Goal: Transaction & Acquisition: Subscribe to service/newsletter

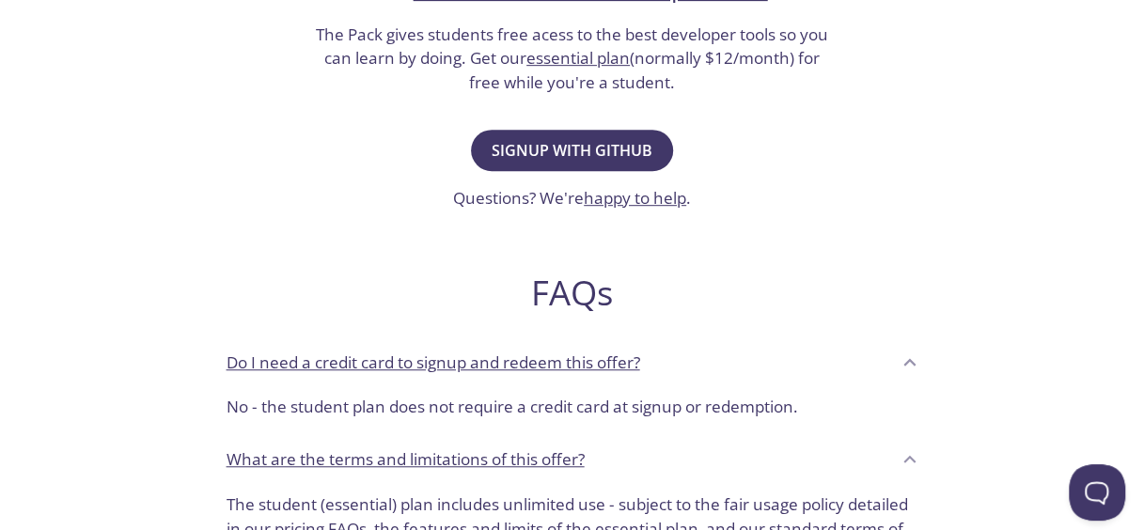
scroll to position [470, 0]
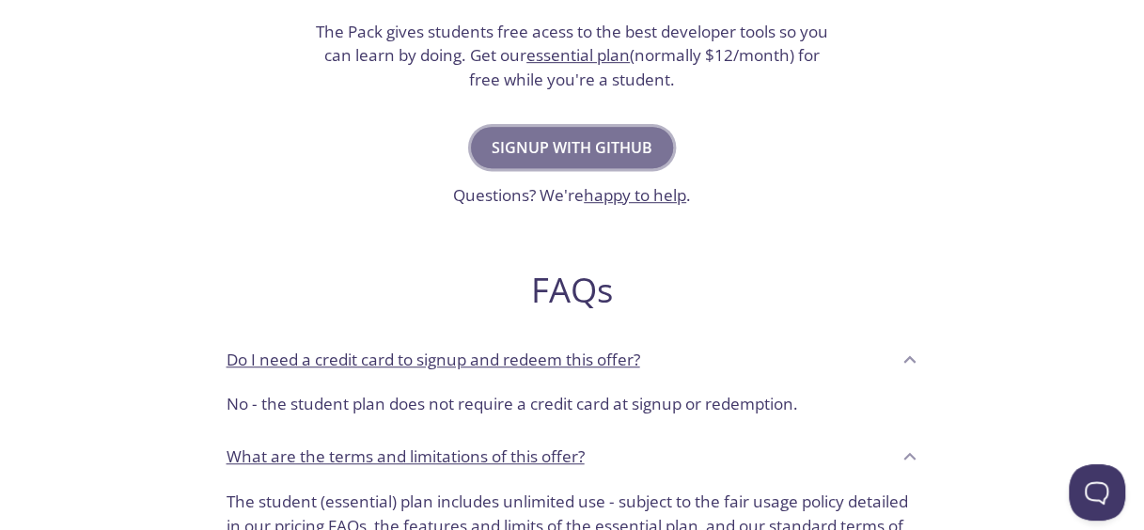
click at [528, 148] on span "Signup with GitHub" at bounding box center [572, 147] width 161 height 26
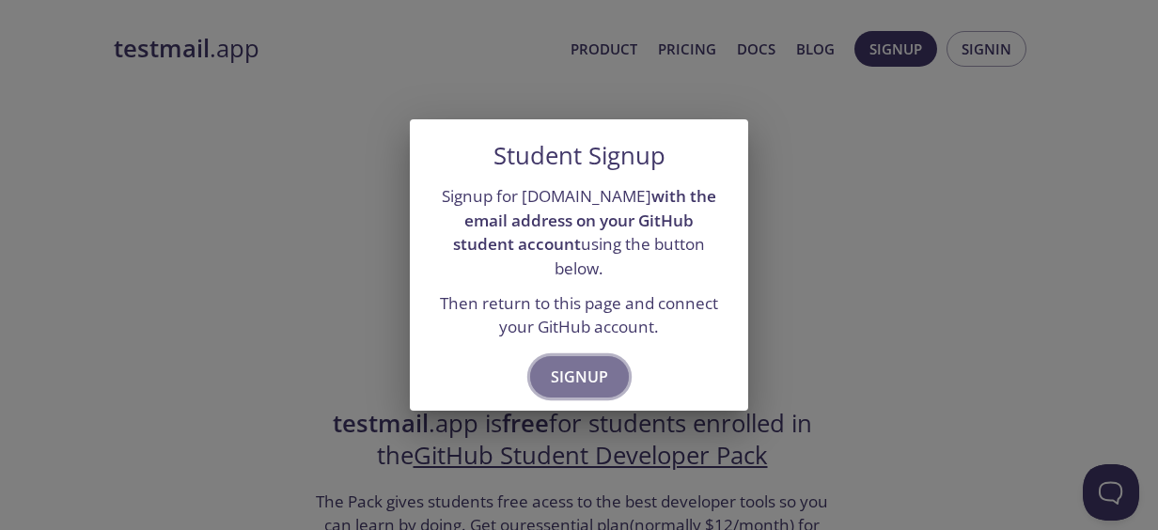
click at [567, 368] on span "Signup" at bounding box center [579, 377] width 57 height 26
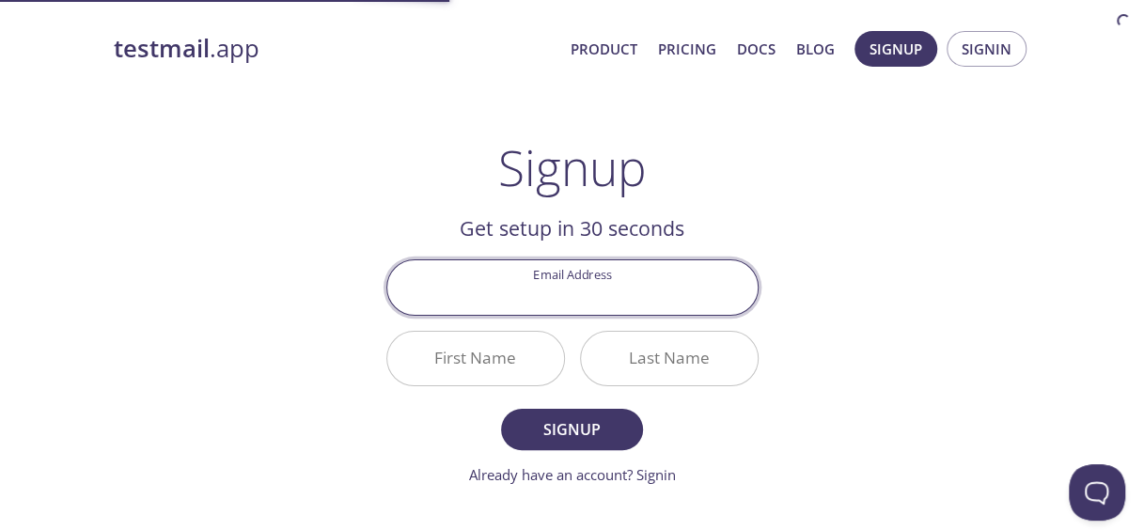
click at [570, 274] on input "Email Address" at bounding box center [572, 287] width 370 height 54
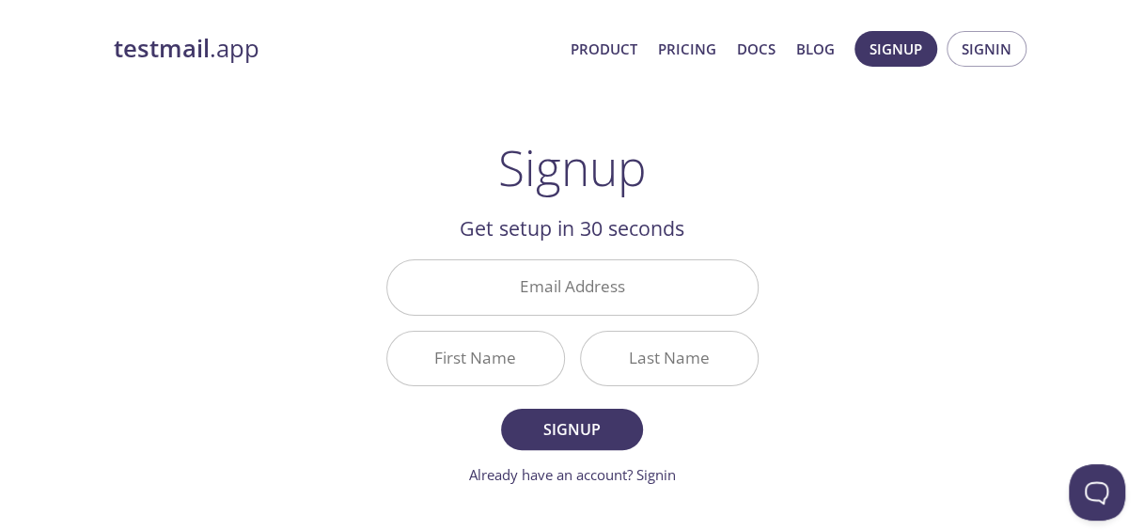
click at [359, 263] on div "testmail .app Product Pricing Docs Blog Signup Signin Signup Get setup in 30 se…" at bounding box center [572, 450] width 962 height 863
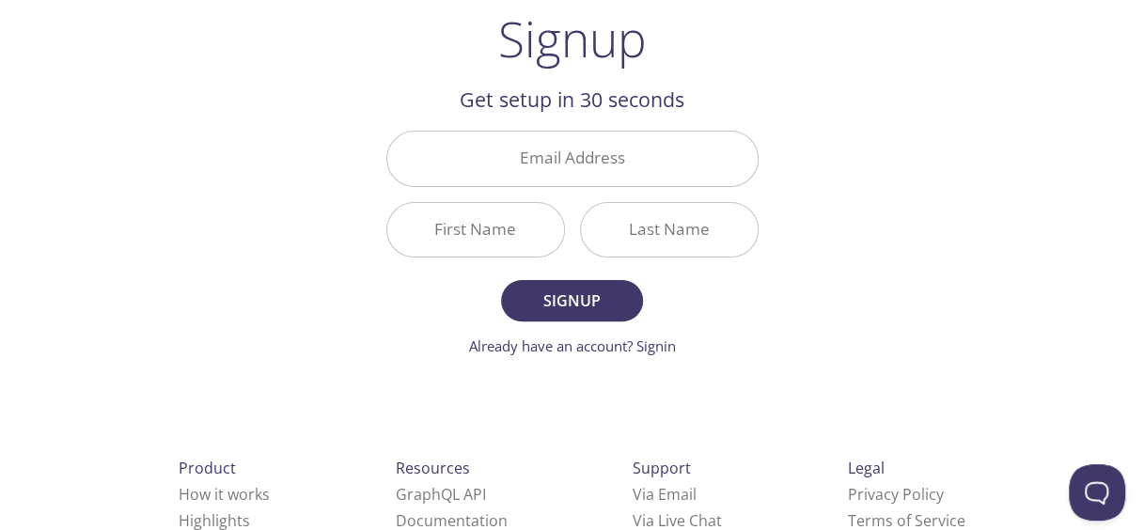
scroll to position [210, 0]
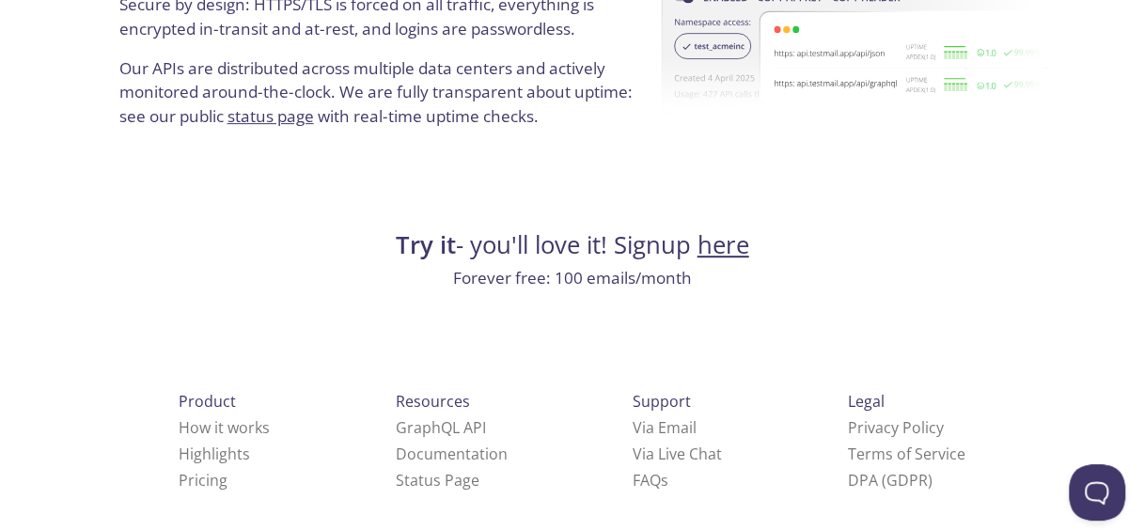
scroll to position [3768, 0]
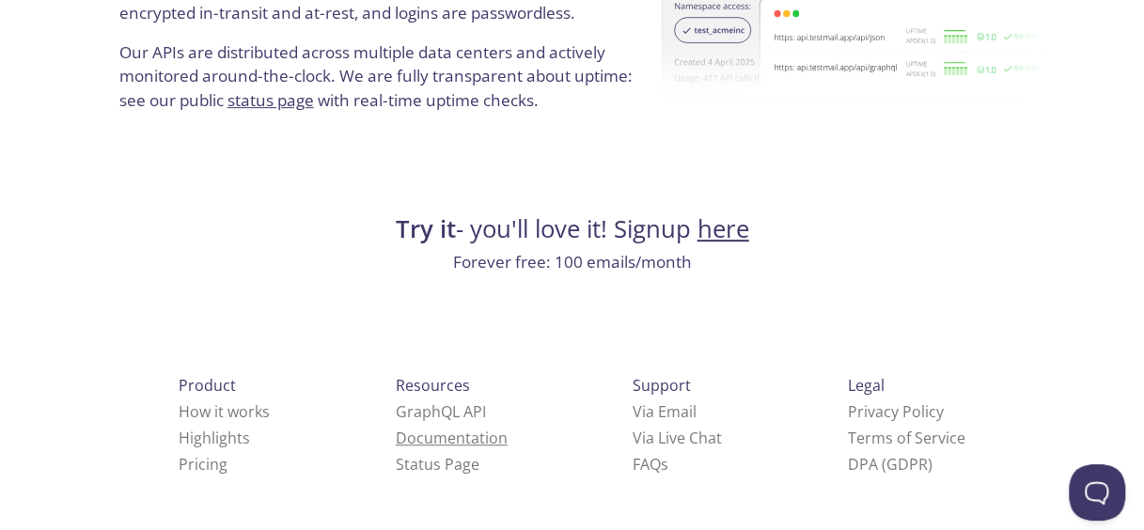
click at [396, 442] on link "Documentation" at bounding box center [452, 438] width 112 height 21
